Goal: Transaction & Acquisition: Book appointment/travel/reservation

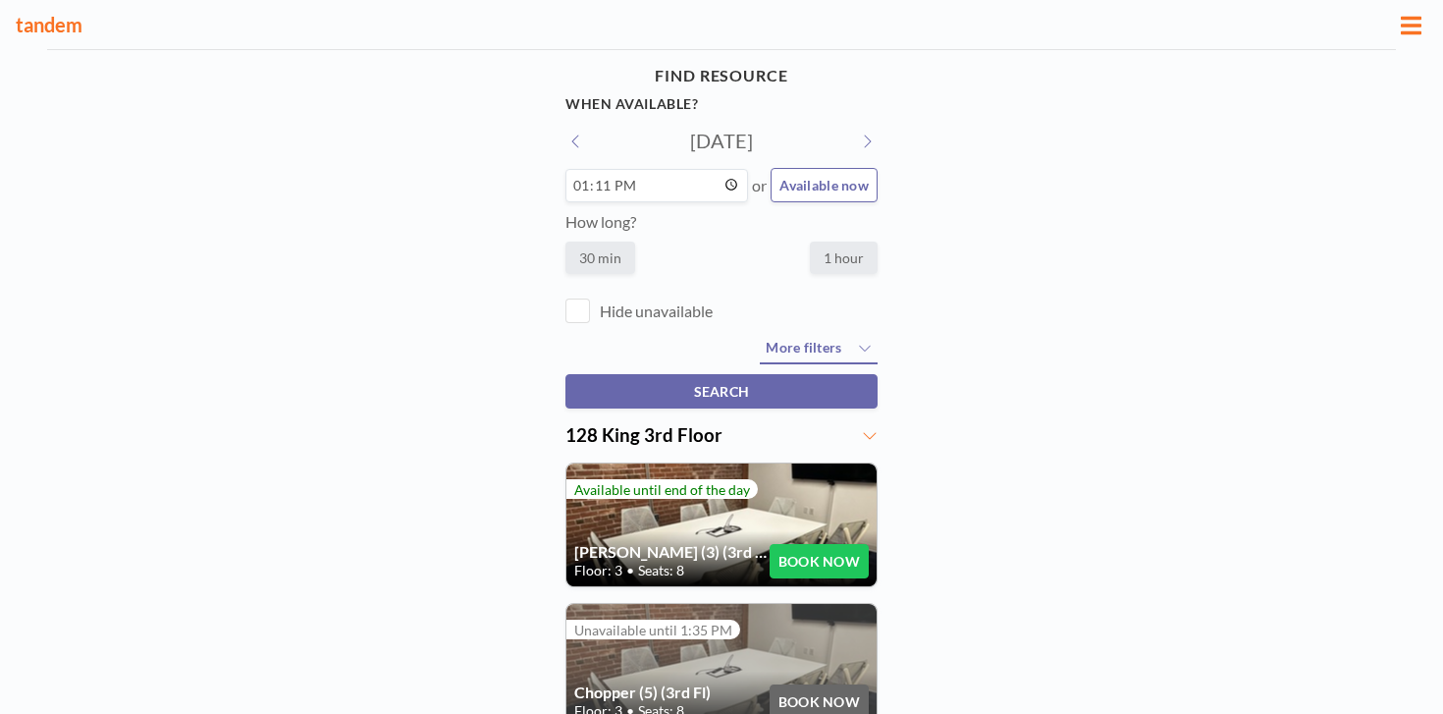
click at [856, 131] on button at bounding box center [867, 141] width 22 height 21
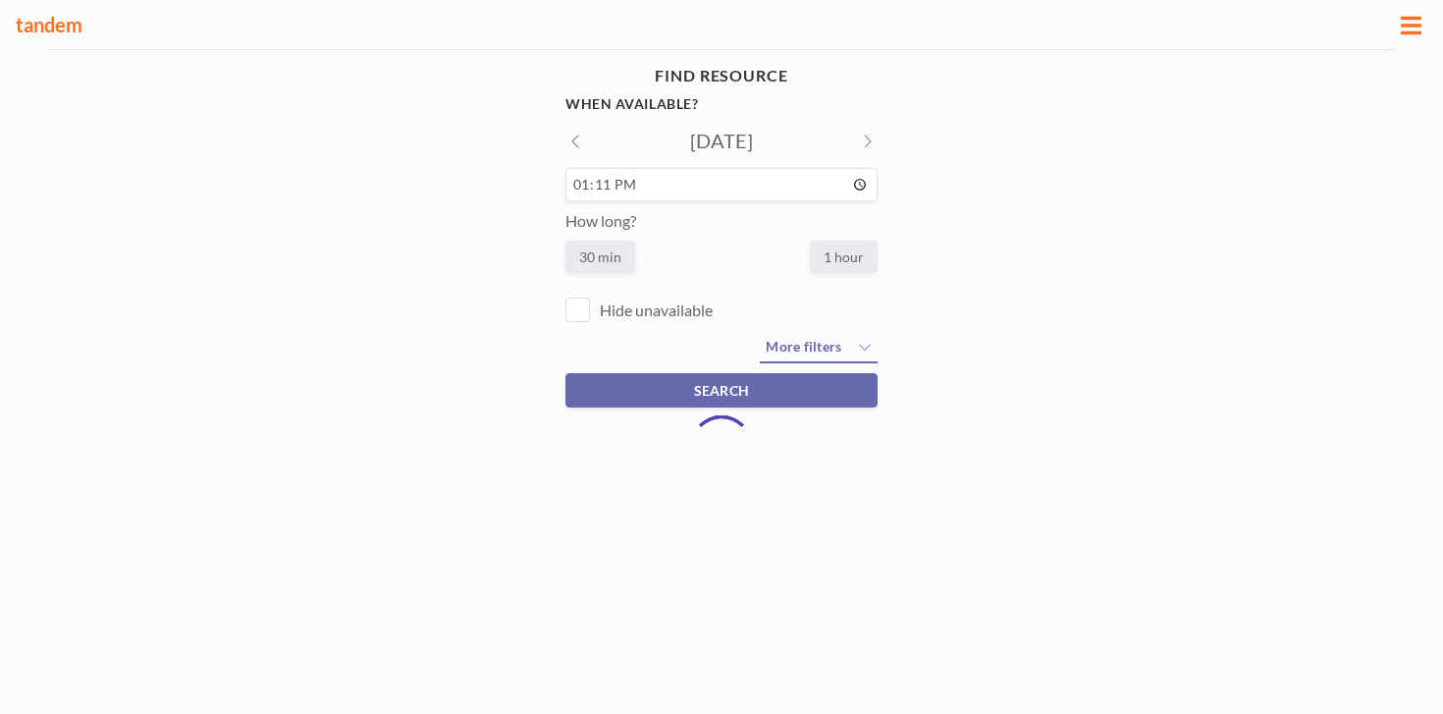
click at [862, 133] on icon at bounding box center [867, 141] width 10 height 16
type input "[DATE]"
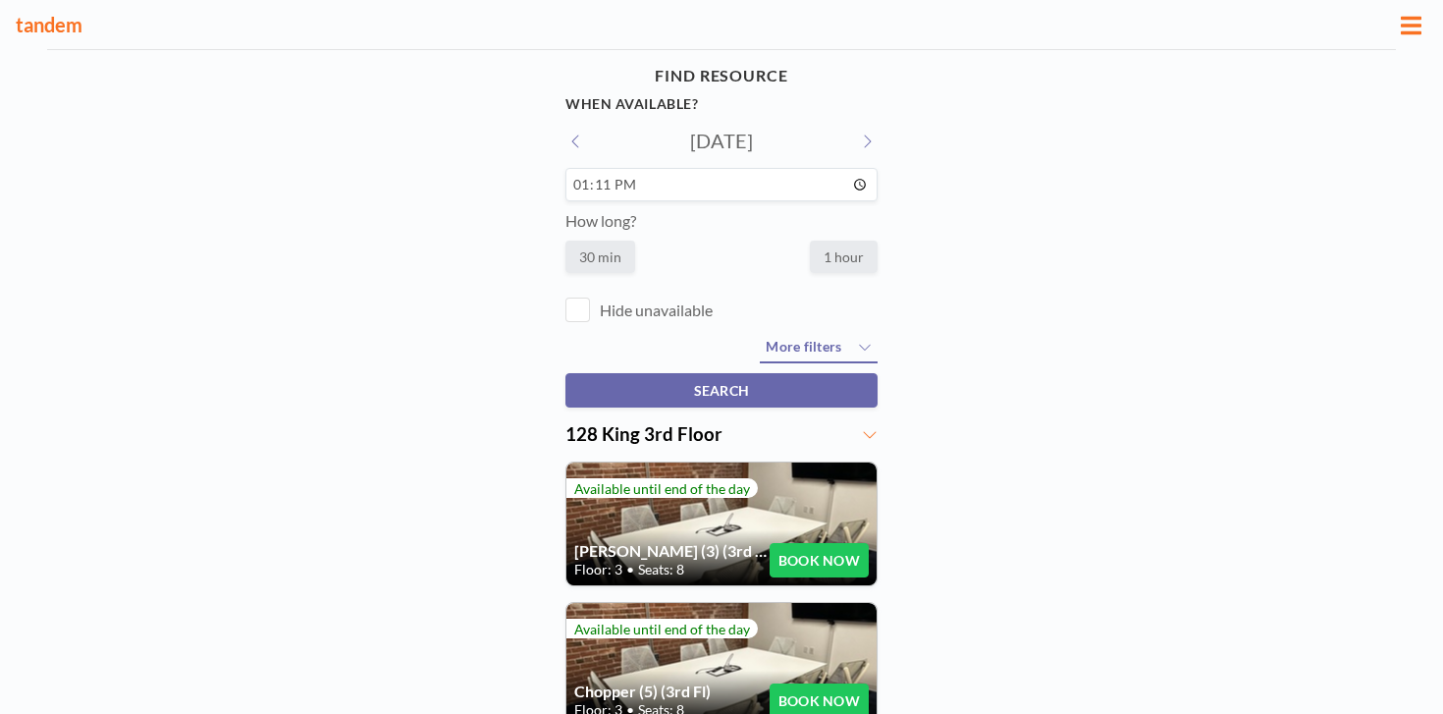
click at [604, 168] on input "13:11" at bounding box center [721, 184] width 312 height 33
type input "14:00"
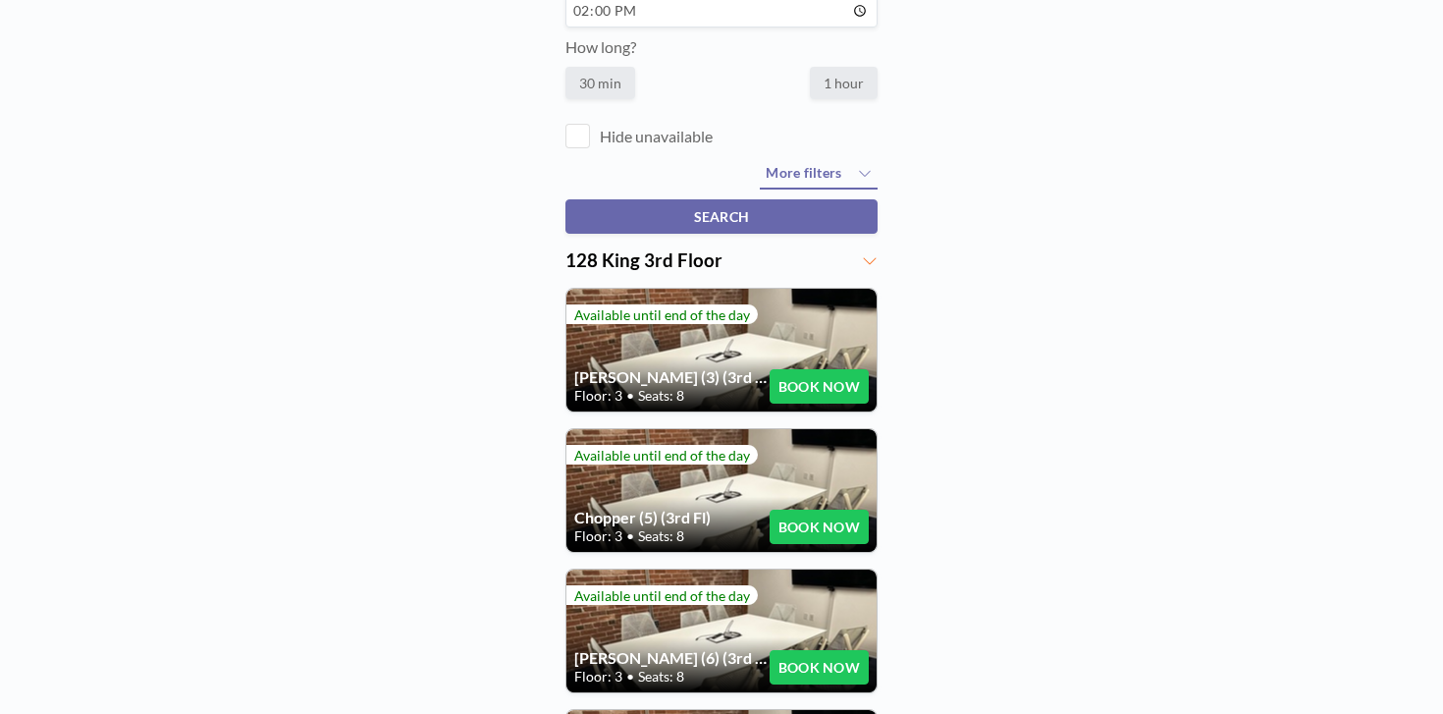
scroll to position [176, 0]
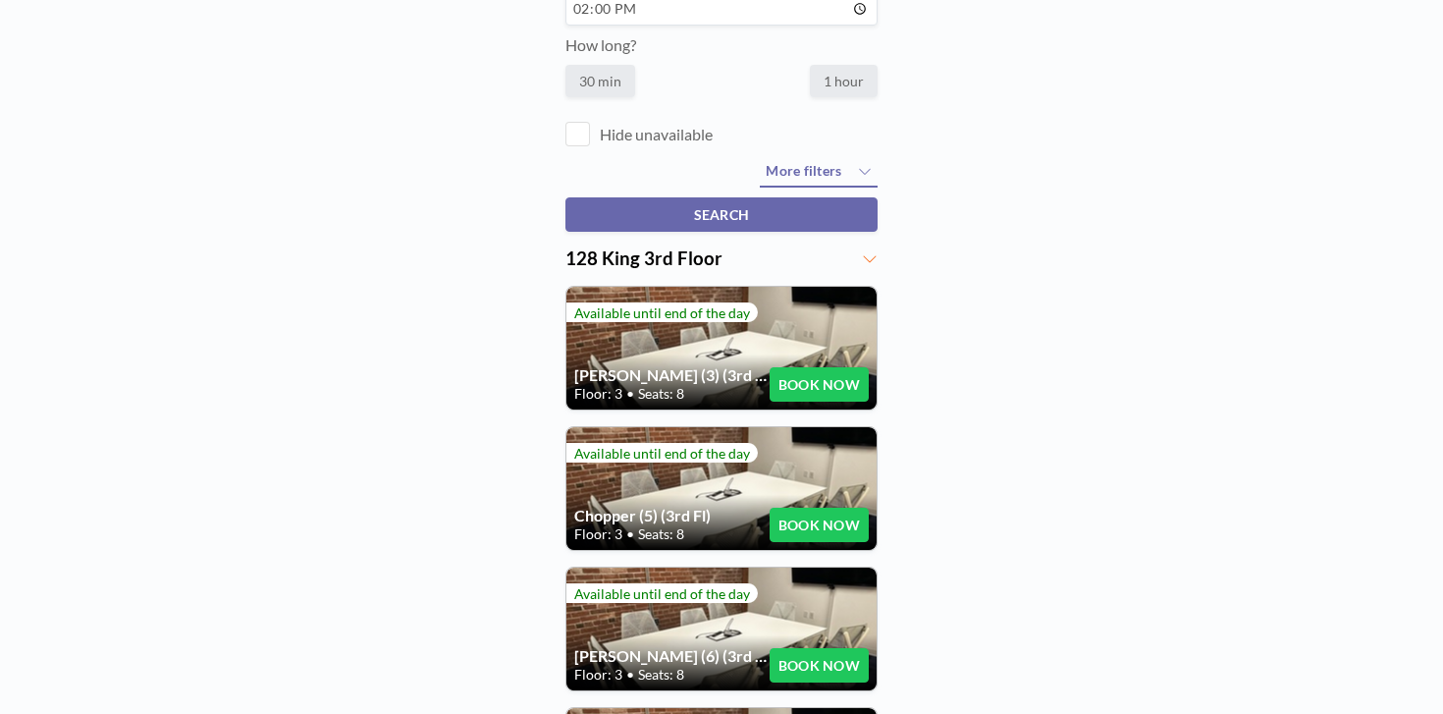
click at [824, 507] on button "BOOK NOW" at bounding box center [819, 524] width 99 height 34
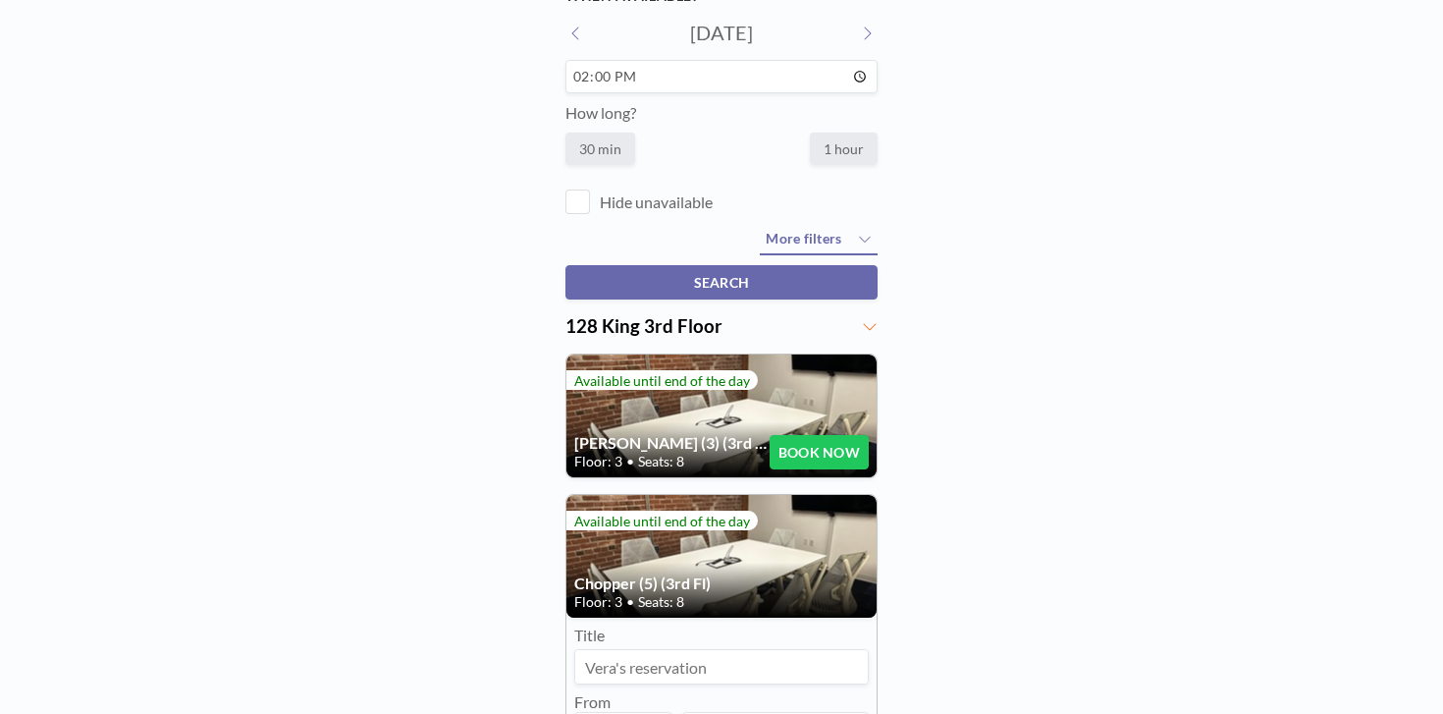
scroll to position [88, 0]
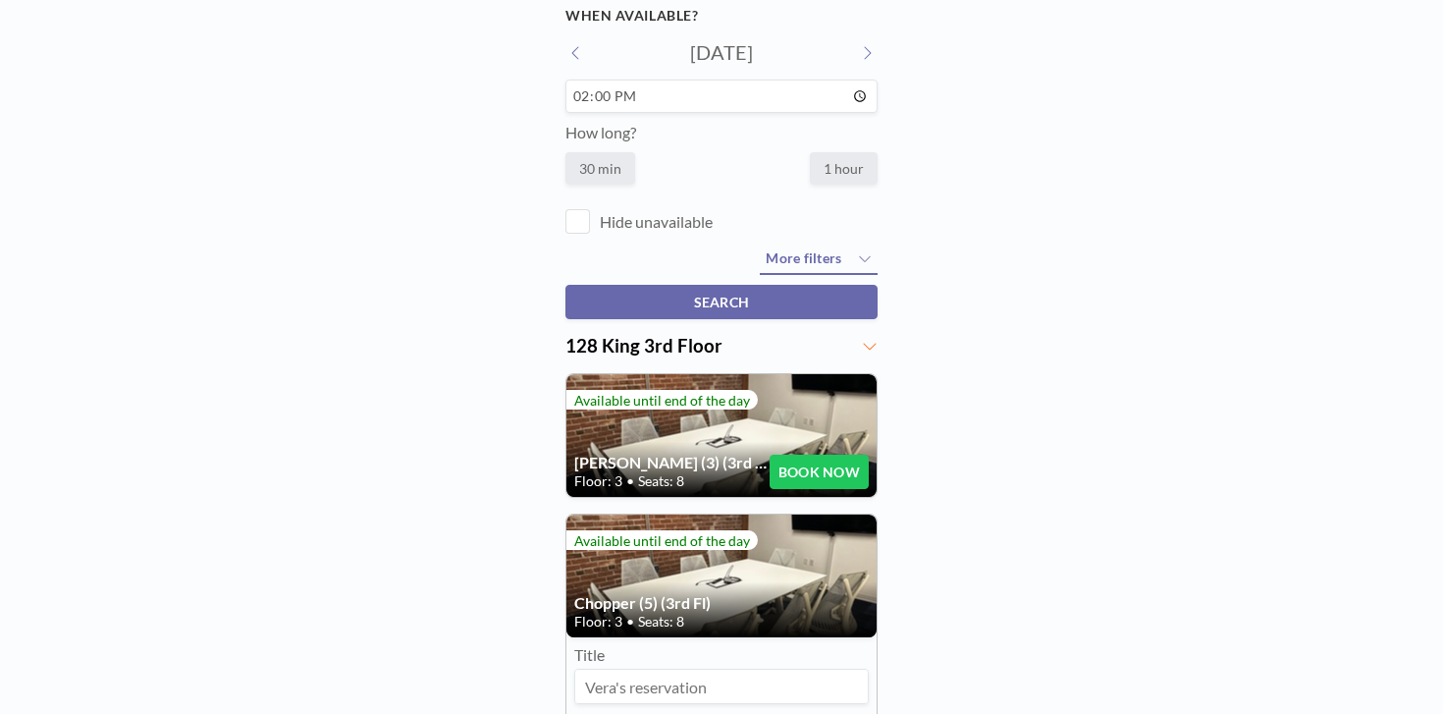
click at [810, 152] on label "1 hour" at bounding box center [844, 168] width 68 height 32
radio input "true"
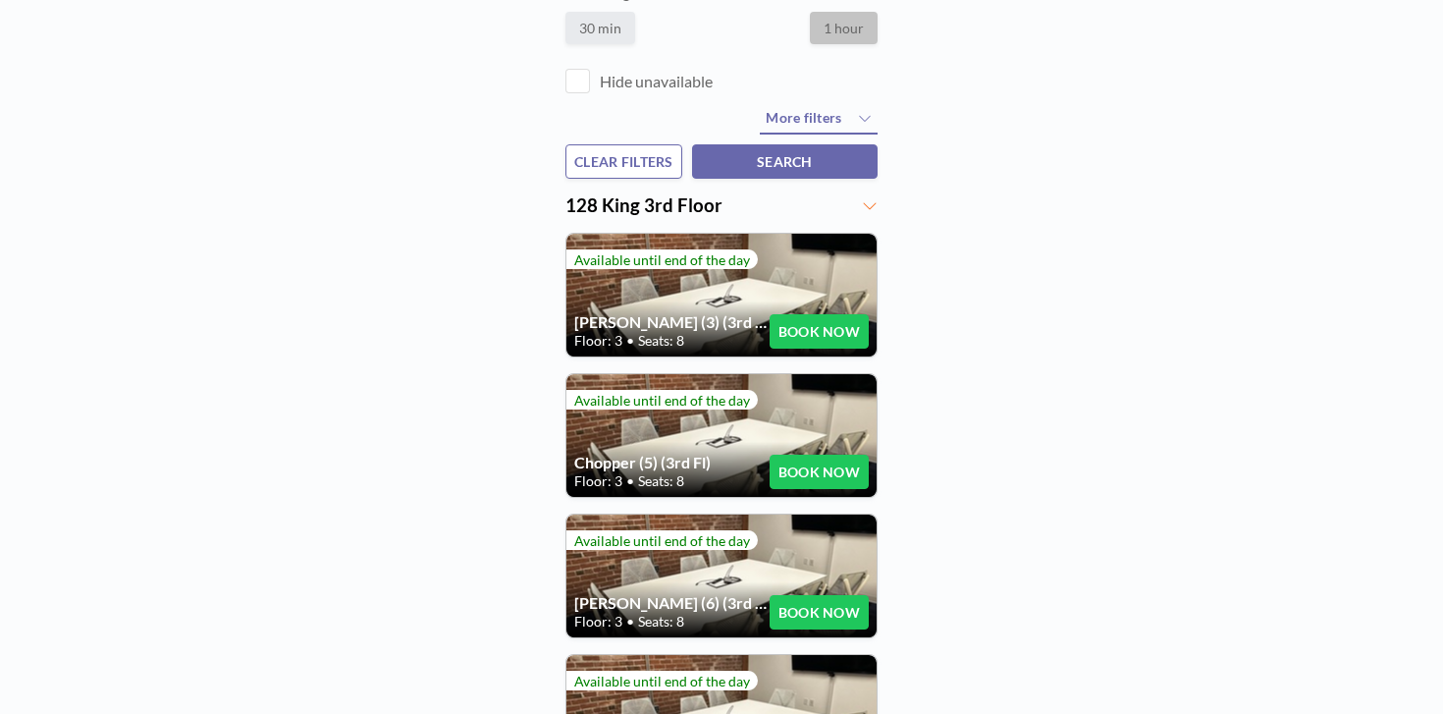
scroll to position [234, 0]
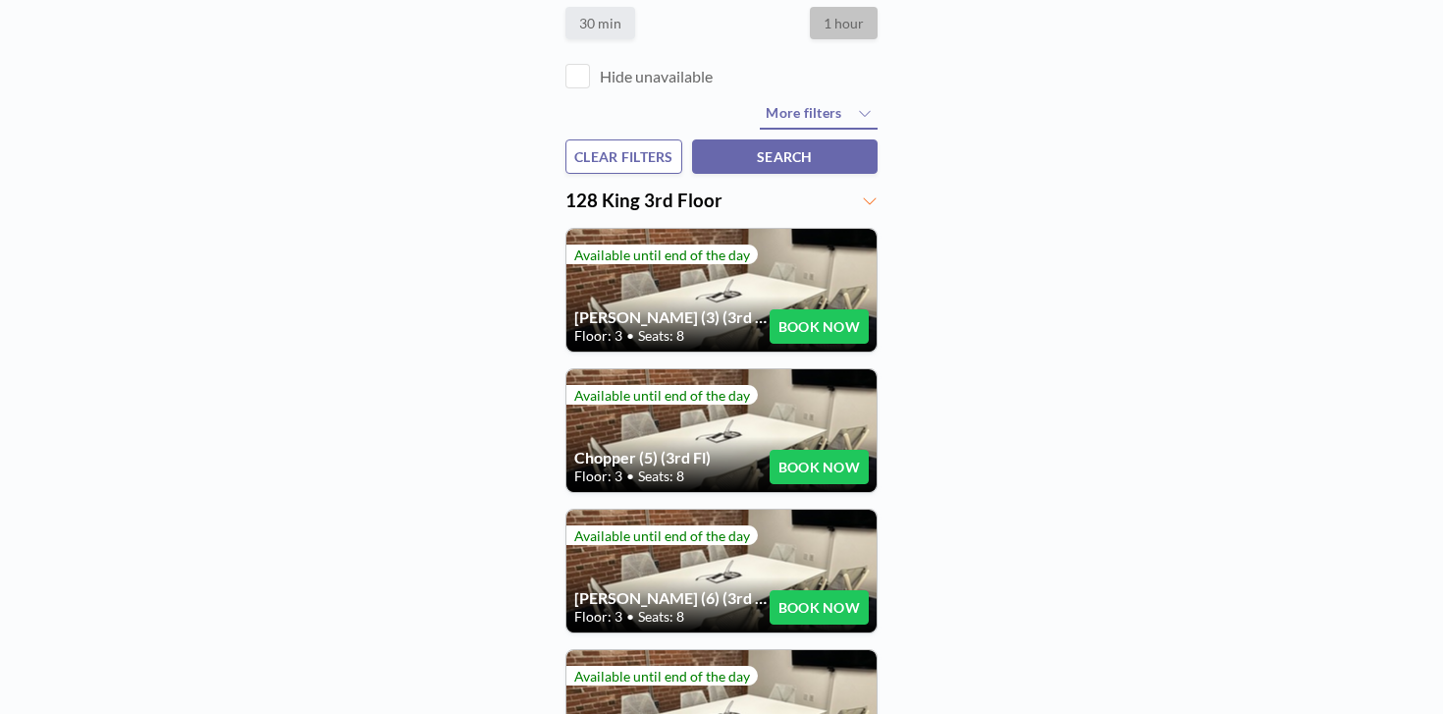
click at [818, 450] on button "BOOK NOW" at bounding box center [819, 467] width 99 height 34
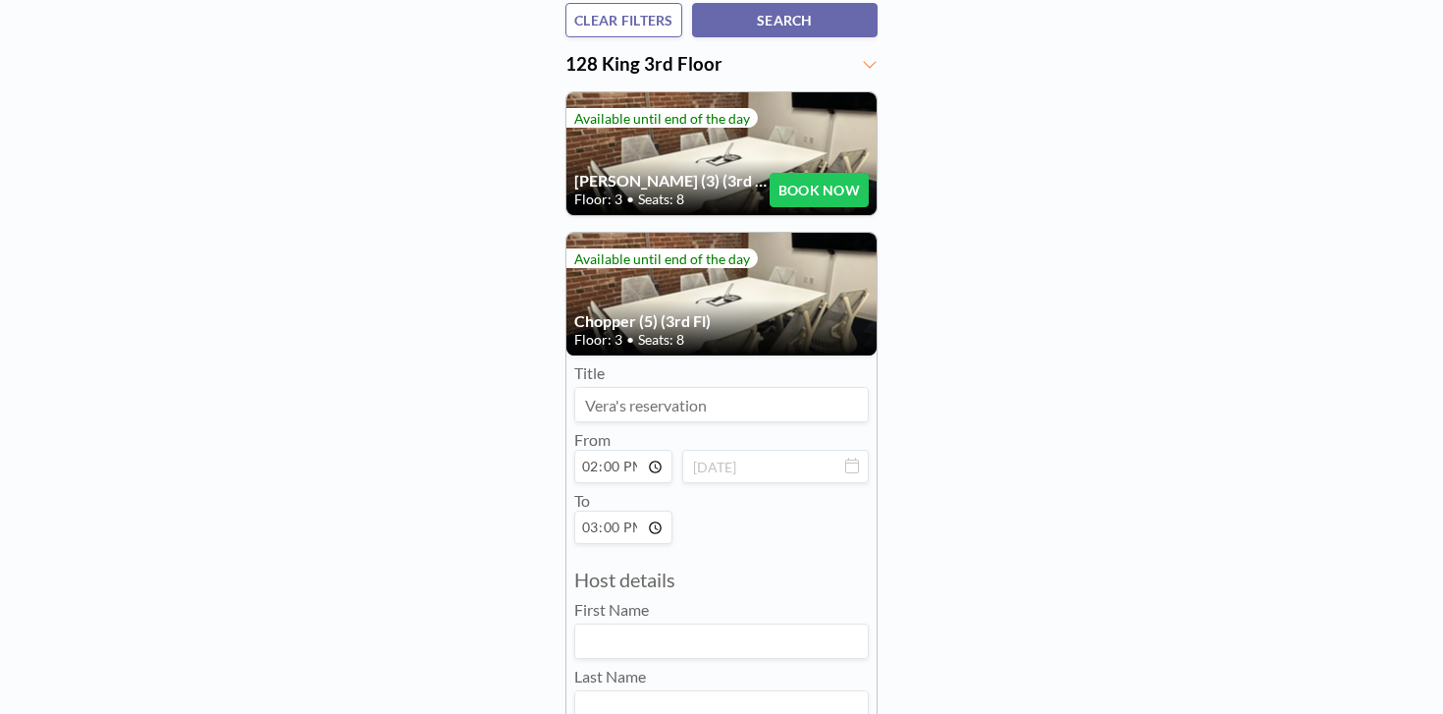
scroll to position [371, 0]
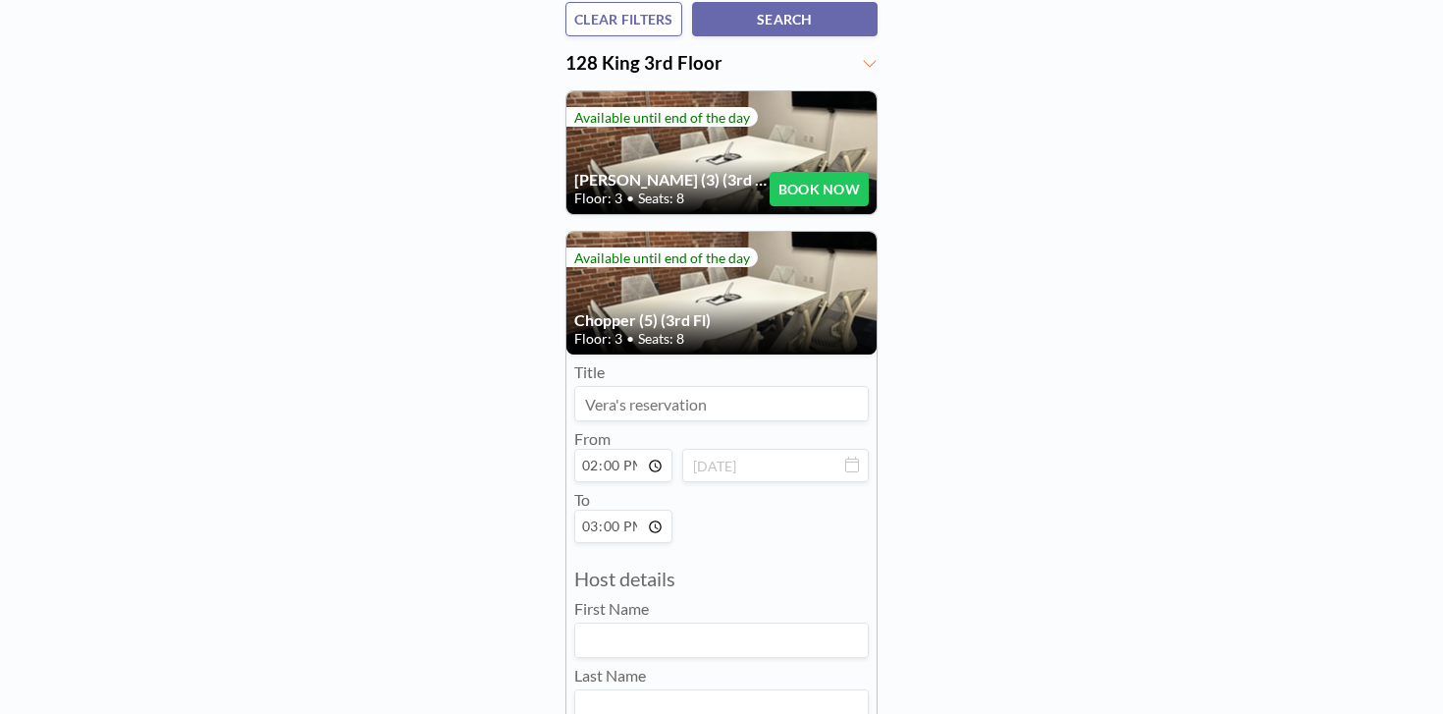
click at [672, 387] on input at bounding box center [721, 403] width 293 height 33
type input "Toi Labs Interview"
click at [664, 623] on input at bounding box center [721, 639] width 293 height 33
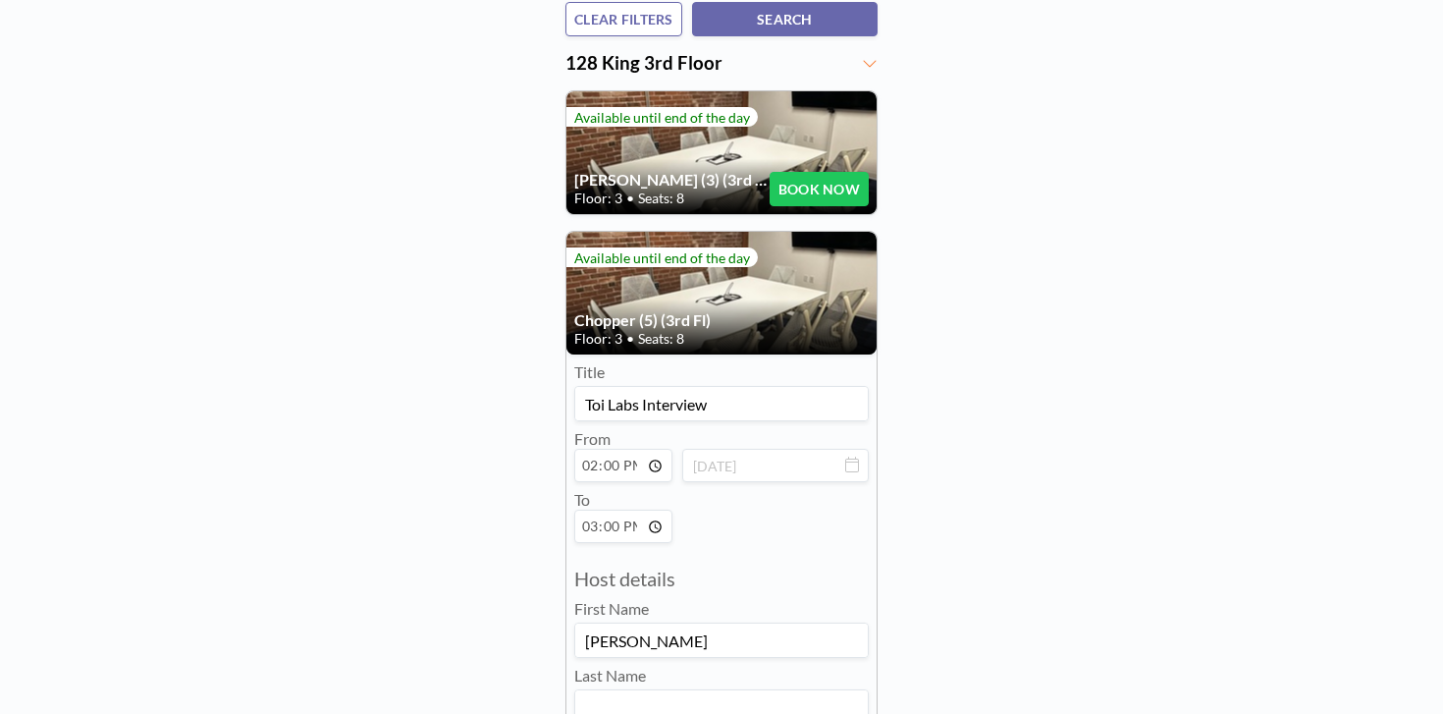
type input "[PERSON_NAME]"
type input "[PERSON_NAME][EMAIL_ADDRESS][DOMAIN_NAME]"
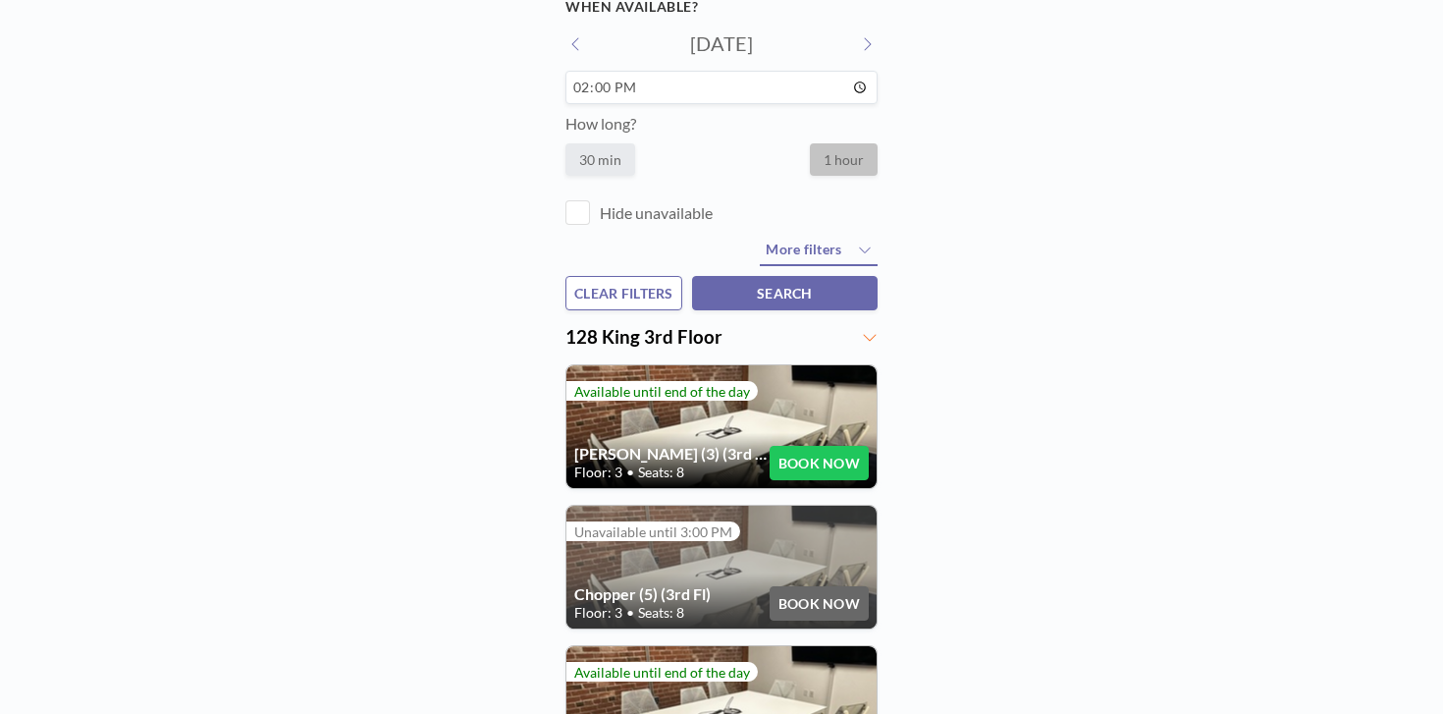
scroll to position [0, 0]
